Goal: Information Seeking & Learning: Learn about a topic

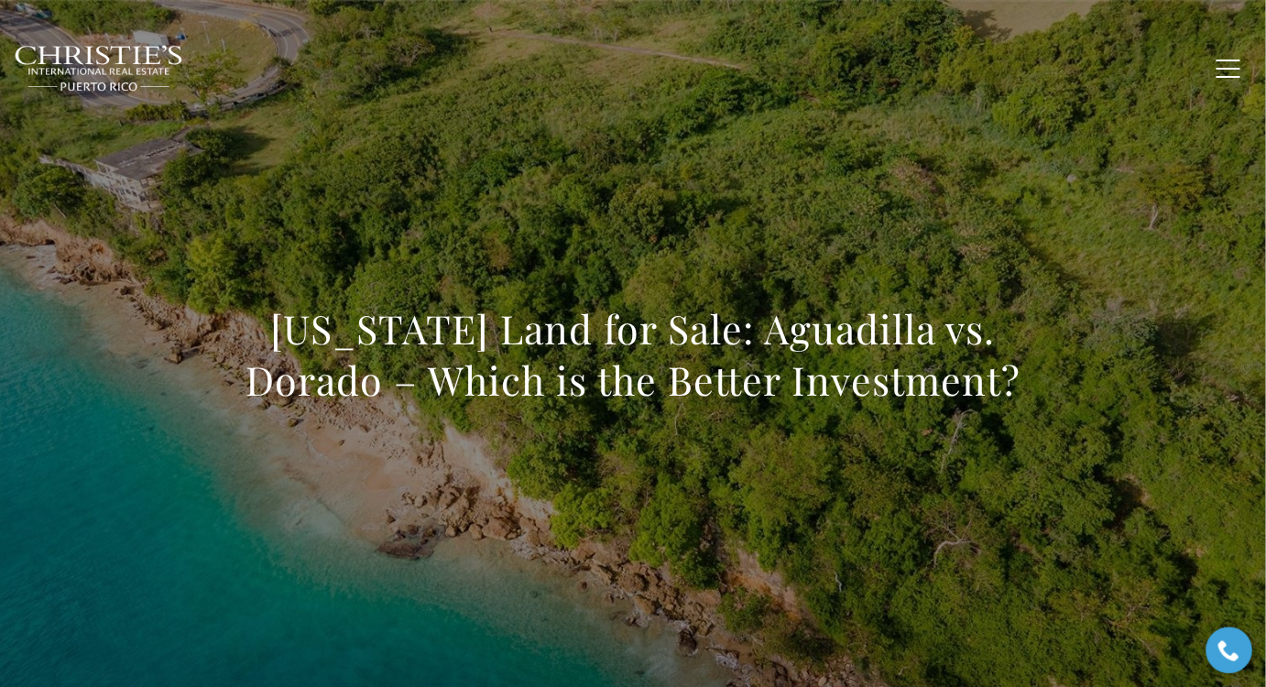
click at [723, 351] on h1 "Puerto Rico Land for Sale: Aguadilla vs. Dorado – Which is the Better Investmen…" at bounding box center [633, 354] width 808 height 103
click at [725, 350] on h1 "Puerto Rico Land for Sale: Aguadilla vs. Dorado – Which is the Better Investmen…" at bounding box center [633, 354] width 808 height 103
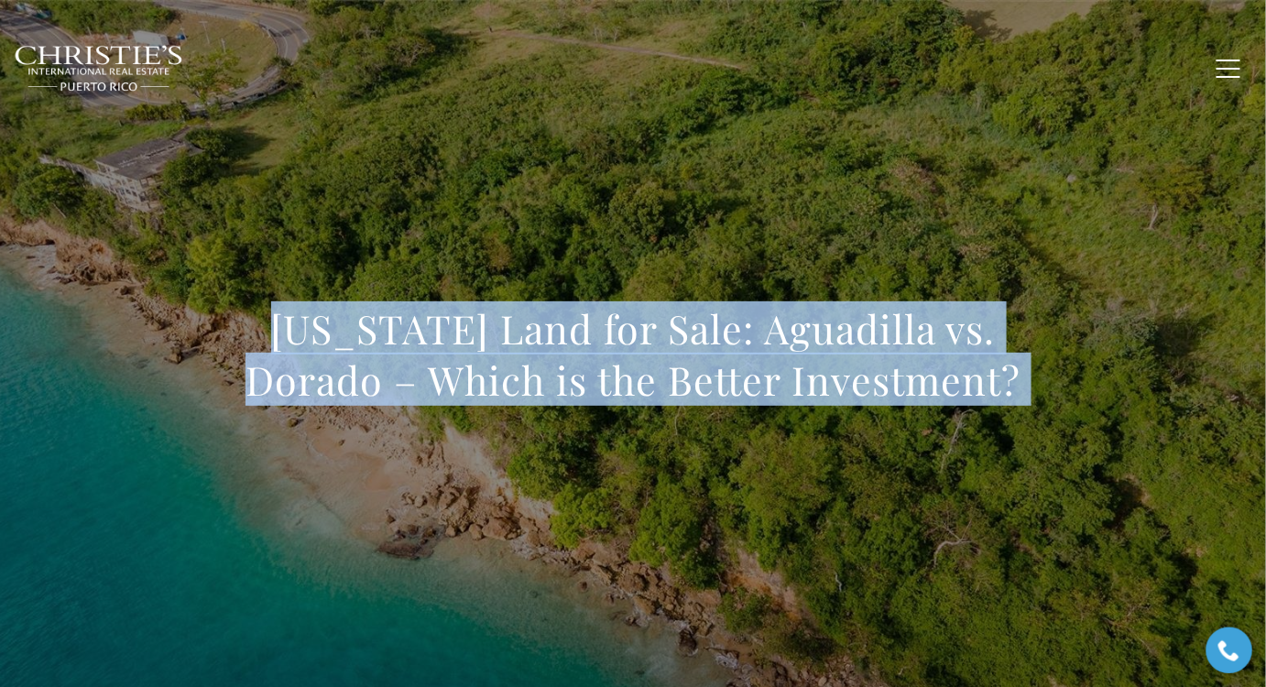
click at [725, 350] on h1 "Puerto Rico Land for Sale: Aguadilla vs. Dorado – Which is the Better Investmen…" at bounding box center [633, 354] width 808 height 103
copy body "Puerto Rico Land for Sale: Aguadilla vs. Dorado – Which is the Better Investmen…"
click at [597, 461] on div "Puerto Rico Land for Sale: Aguadilla vs. Dorado – Which is the Better Investmen…" at bounding box center [633, 367] width 1266 height 550
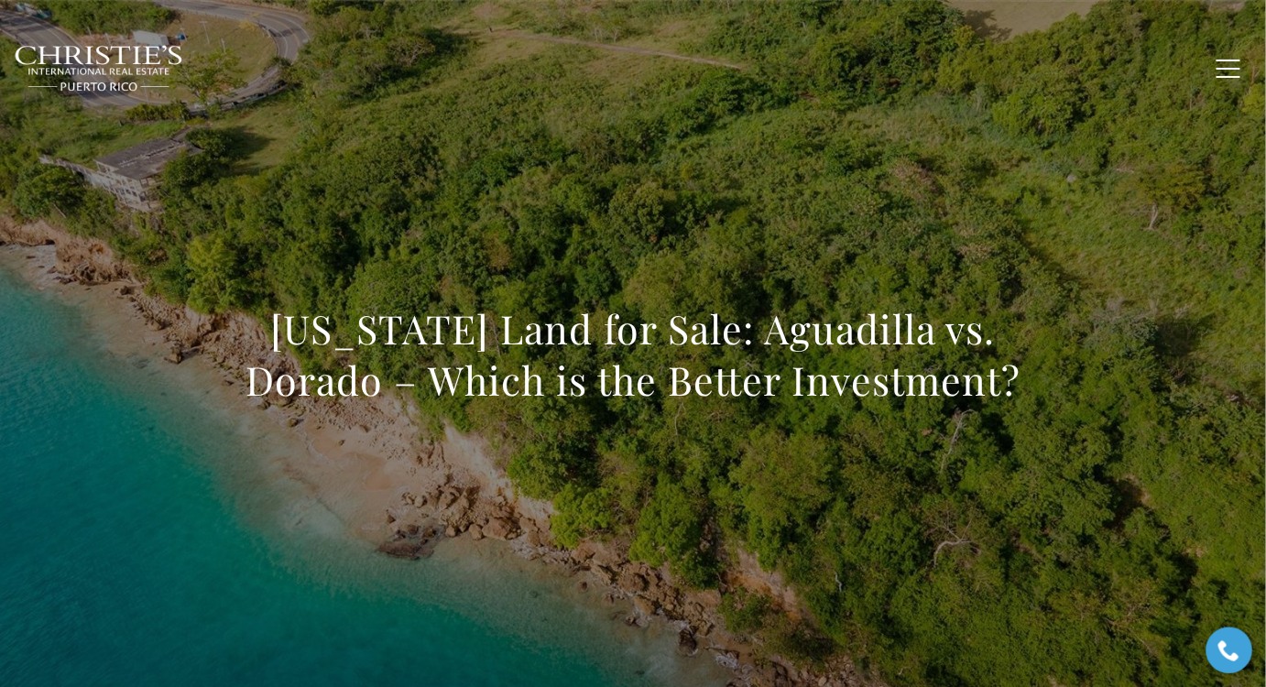
click at [640, 357] on h1 "Puerto Rico Land for Sale: Aguadilla vs. Dorado – Which is the Better Investmen…" at bounding box center [633, 354] width 808 height 103
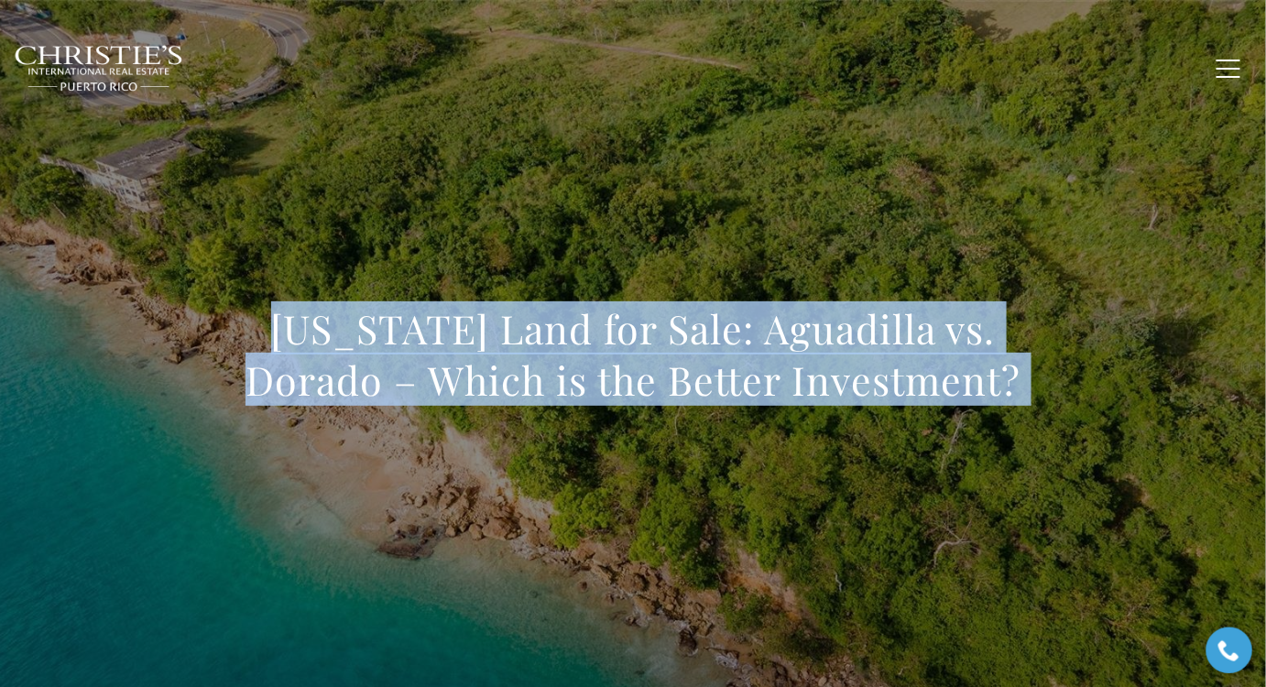
click at [640, 357] on h1 "Puerto Rico Land for Sale: Aguadilla vs. Dorado – Which is the Better Investmen…" at bounding box center [633, 354] width 808 height 103
copy body "Puerto Rico Land for Sale: Aguadilla vs. Dorado – Which is the Better Investmen…"
click at [635, 369] on h1 "Puerto Rico Land for Sale: Aguadilla vs. Dorado – Which is the Better Investmen…" at bounding box center [633, 354] width 808 height 103
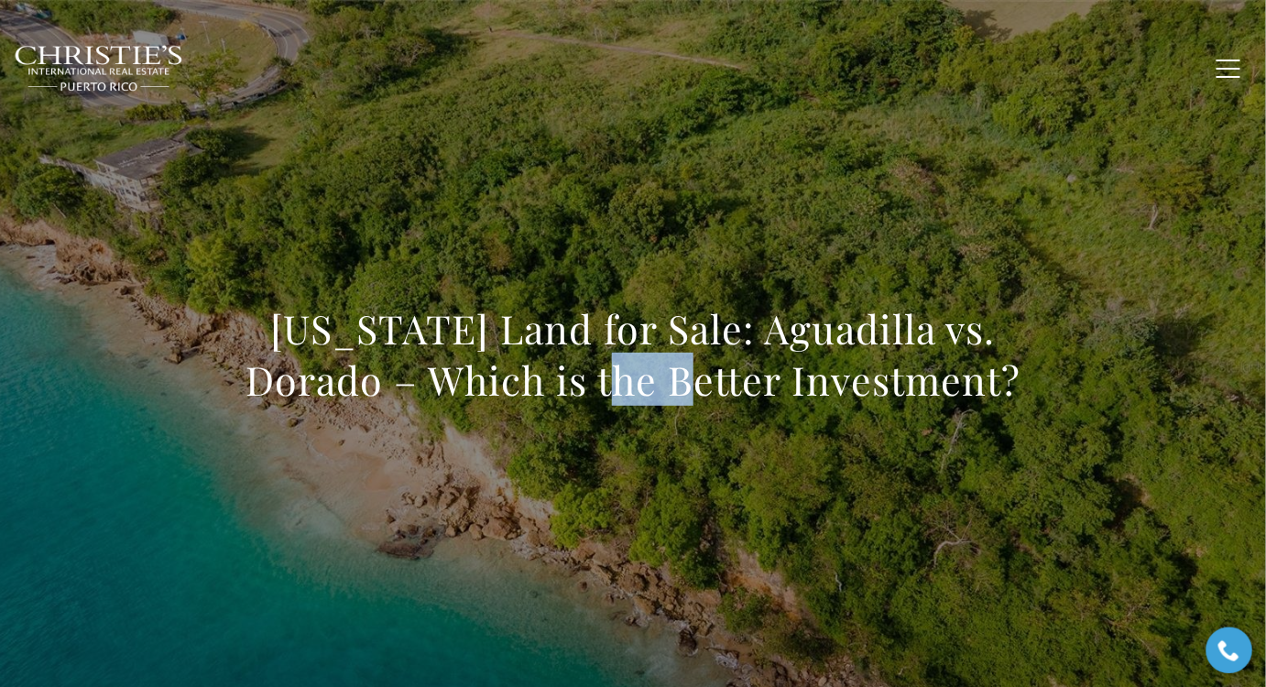
click at [635, 369] on h1 "Puerto Rico Land for Sale: Aguadilla vs. Dorado – Which is the Better Investmen…" at bounding box center [633, 354] width 808 height 103
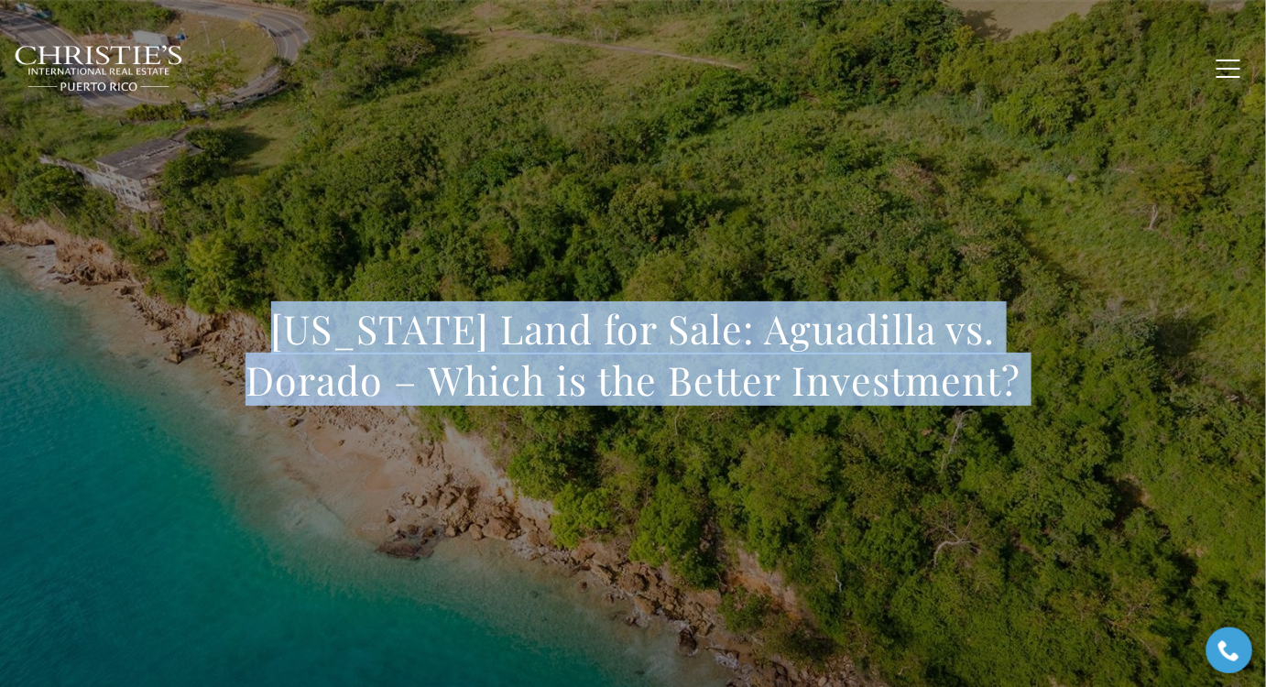
drag, startPoint x: 635, startPoint y: 369, endPoint x: 653, endPoint y: 374, distance: 18.9
click at [635, 369] on h1 "Puerto Rico Land for Sale: Aguadilla vs. Dorado – Which is the Better Investmen…" at bounding box center [633, 354] width 808 height 103
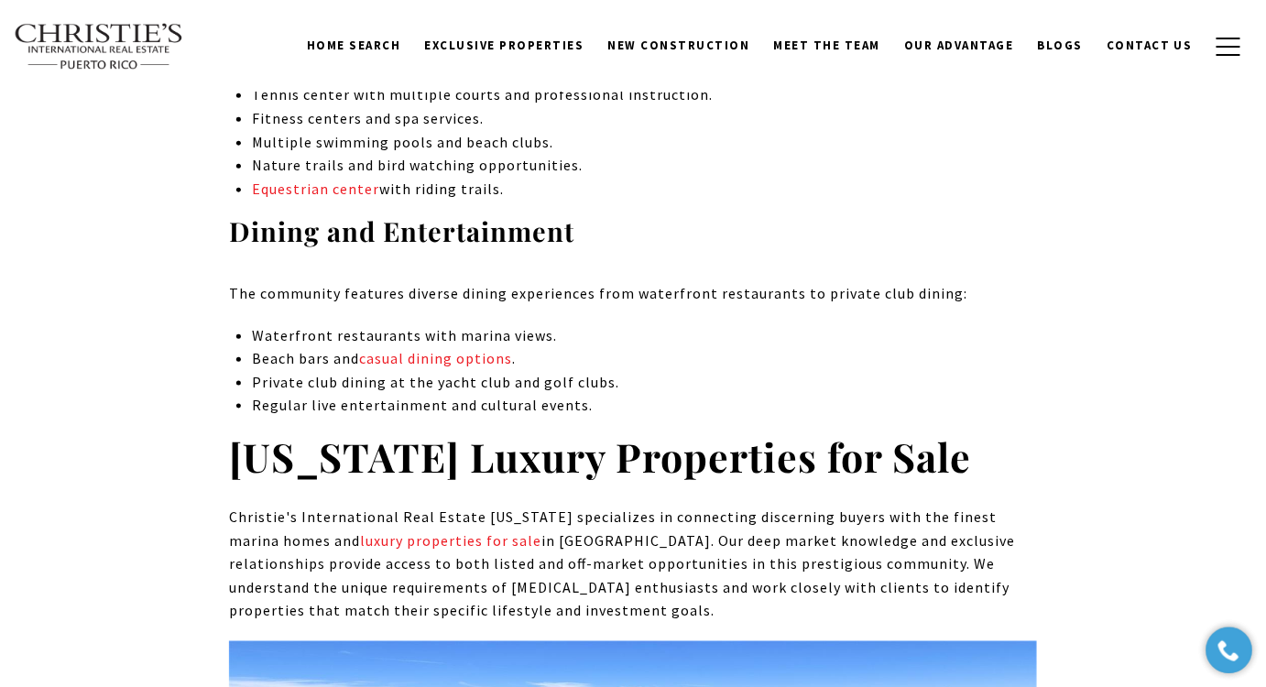
scroll to position [7350, 0]
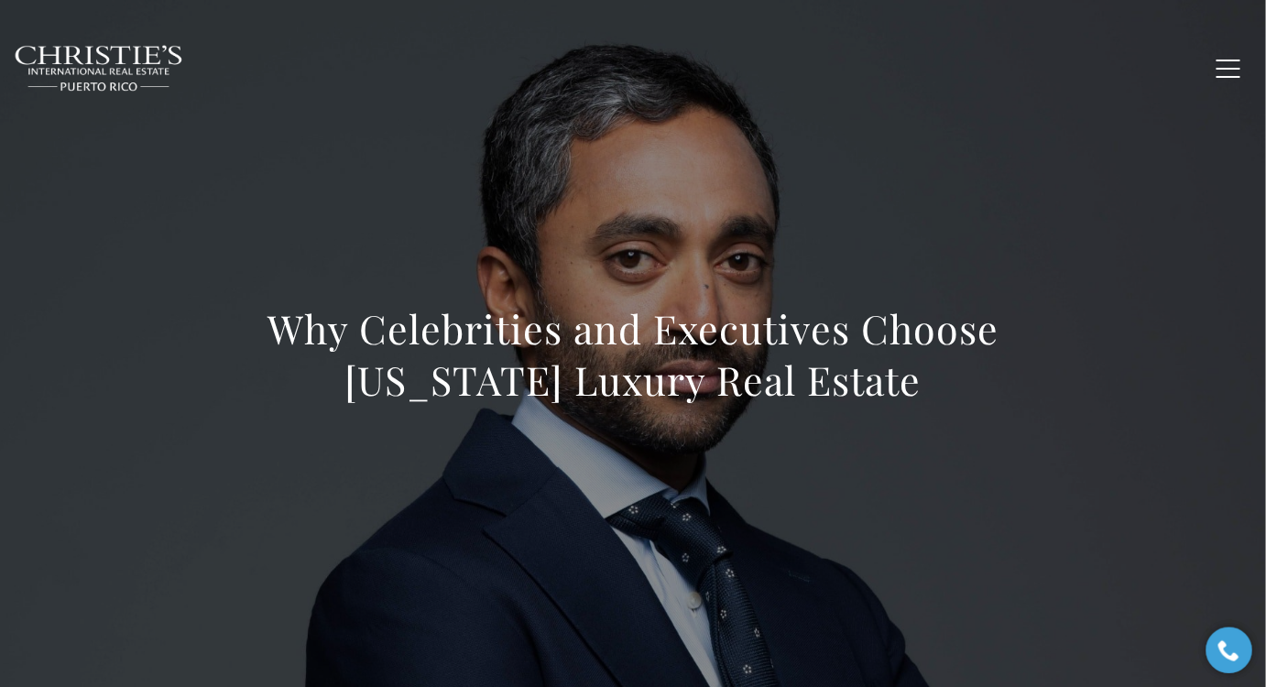
click at [173, 211] on div "Why Celebrities and Executives Choose [US_STATE] Luxury Real Estate" at bounding box center [633, 367] width 1266 height 550
click at [716, 362] on h1 "Why Celebrities and Executives Choose [US_STATE] Luxury Real Estate" at bounding box center [633, 354] width 808 height 103
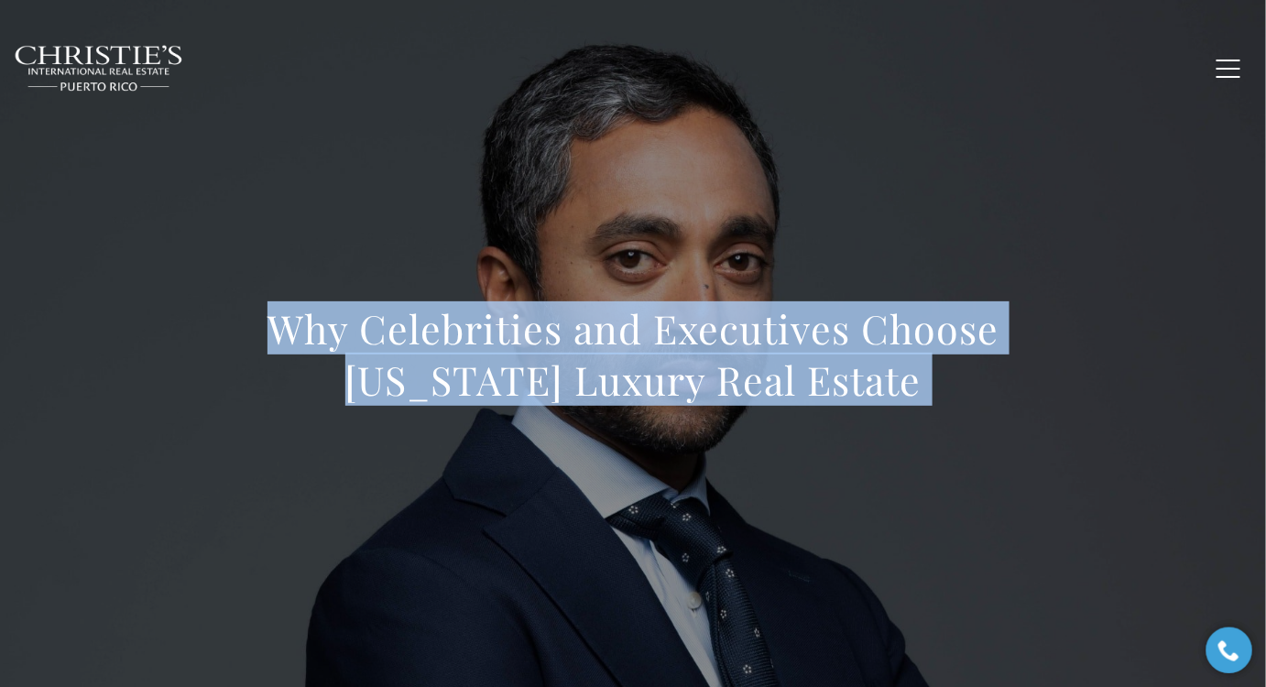
click at [716, 362] on h1 "Why Celebrities and Executives Choose [US_STATE] Luxury Real Estate" at bounding box center [633, 354] width 808 height 103
copy body "Why Celebrities and Executives Choose [US_STATE] Luxury Real Estate"
